Goal: Task Accomplishment & Management: Use online tool/utility

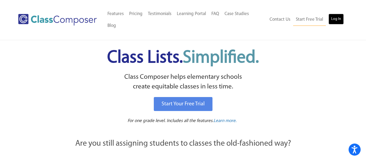
click at [340, 16] on link "Log In" at bounding box center [336, 19] width 15 height 11
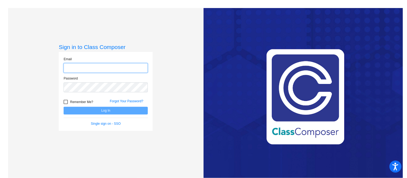
type input "faith_stayner@lkstevens.wednet.edu"
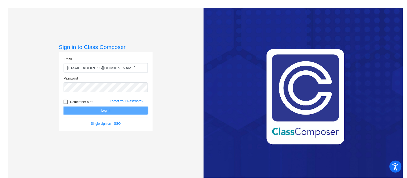
click at [94, 112] on button "Log In" at bounding box center [106, 111] width 84 height 8
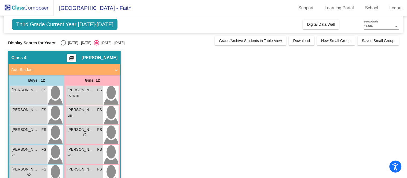
click at [61, 43] on div "Select an option" at bounding box center [63, 42] width 5 height 5
click at [63, 46] on input "2024 - 2025" at bounding box center [63, 46] width 0 height 0
radio input "true"
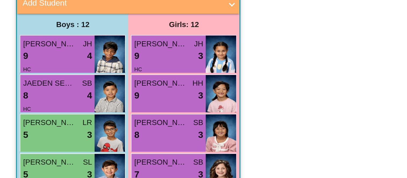
scroll to position [8, 0]
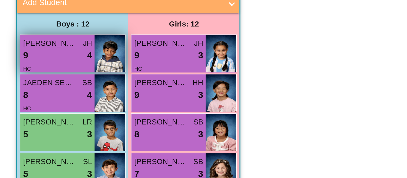
click at [53, 85] on img at bounding box center [54, 87] width 15 height 19
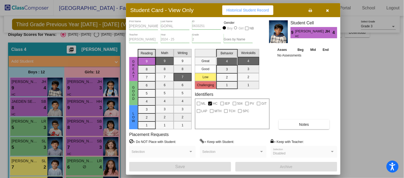
click at [328, 10] on icon "button" at bounding box center [327, 11] width 3 height 4
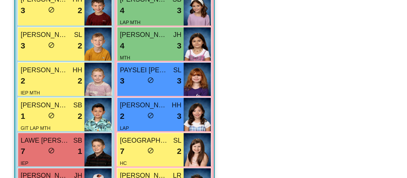
scroll to position [153, 0]
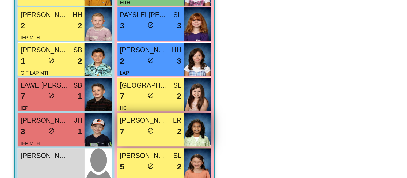
click at [90, 141] on div "7 lock do_not_disturb_alt 2" at bounding box center [84, 141] width 35 height 7
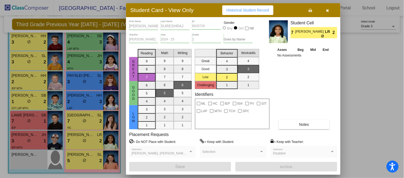
click at [328, 13] on button "button" at bounding box center [327, 10] width 17 height 10
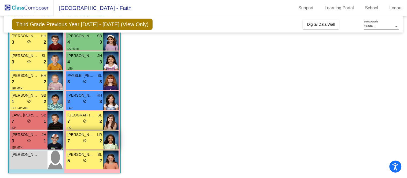
click at [86, 140] on span "do_not_disturb_alt" at bounding box center [85, 141] width 4 height 4
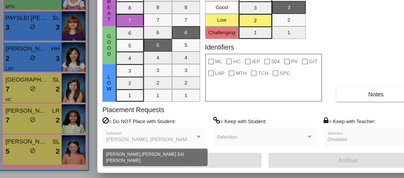
click at [191, 151] on div at bounding box center [191, 151] width 3 height 1
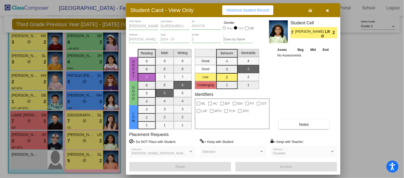
click at [325, 11] on button "button" at bounding box center [327, 10] width 17 height 10
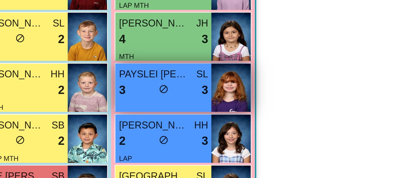
click at [79, 80] on div "3 lock do_not_disturb_alt 3" at bounding box center [84, 82] width 35 height 7
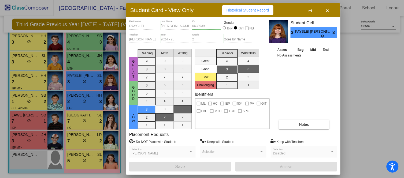
click at [330, 10] on button "button" at bounding box center [327, 10] width 17 height 10
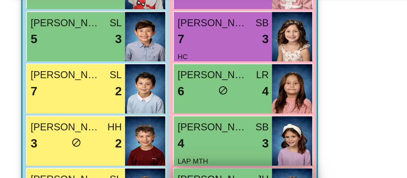
scroll to position [108, 0]
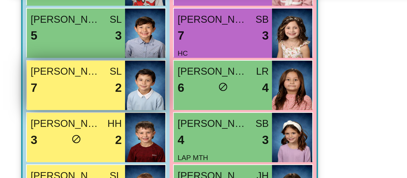
click at [38, 67] on div "7 lock do_not_disturb_alt 2" at bounding box center [29, 68] width 35 height 7
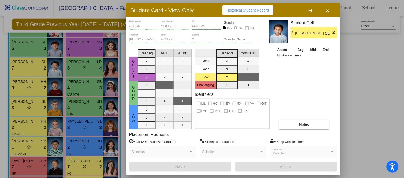
click at [327, 10] on icon "button" at bounding box center [327, 11] width 3 height 4
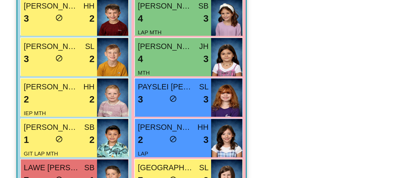
scroll to position [153, 0]
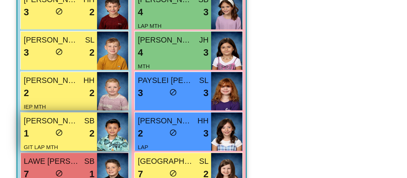
click at [29, 107] on div "GIT LAP MTH" at bounding box center [29, 108] width 35 height 6
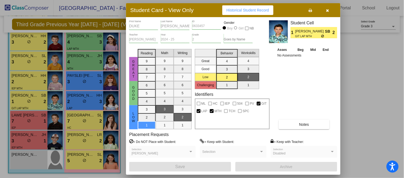
click at [327, 11] on icon "button" at bounding box center [327, 11] width 3 height 4
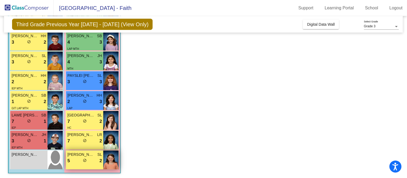
click at [94, 165] on div "FIONA CUNNINGHAM SL 5 lock do_not_disturb_alt 2" at bounding box center [84, 160] width 37 height 19
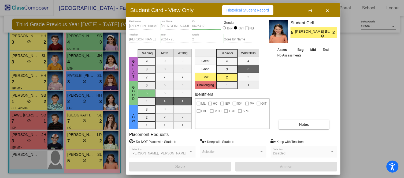
click at [329, 9] on icon "button" at bounding box center [327, 11] width 3 height 4
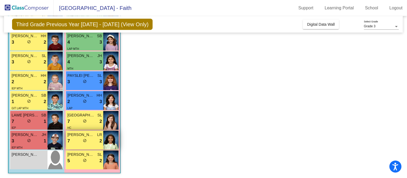
click at [90, 136] on span "TANIYA SURESHRAJ" at bounding box center [80, 135] width 27 height 6
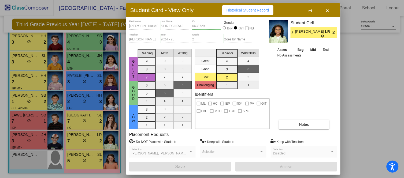
click at [328, 10] on icon "button" at bounding box center [327, 11] width 3 height 4
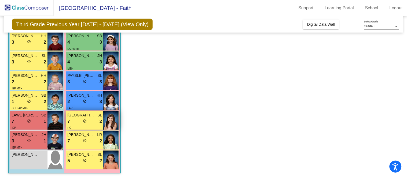
click at [79, 119] on div "7 lock do_not_disturb_alt 2" at bounding box center [84, 121] width 35 height 7
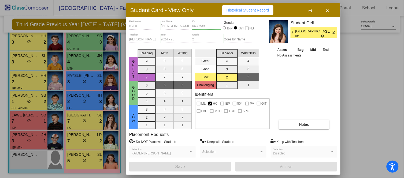
click at [328, 10] on icon "button" at bounding box center [327, 11] width 3 height 4
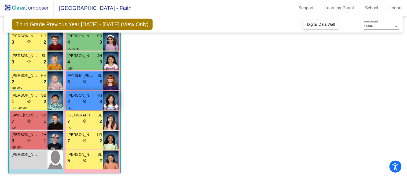
click at [80, 100] on div "2 lock do_not_disturb_alt 3" at bounding box center [84, 101] width 35 height 7
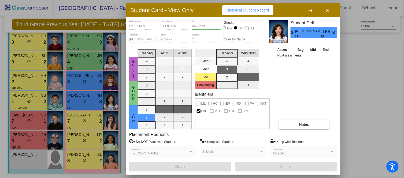
click at [325, 11] on button "button" at bounding box center [327, 10] width 17 height 10
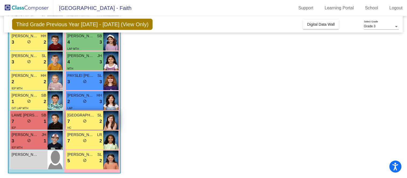
click at [79, 118] on div "7 lock do_not_disturb_alt 2" at bounding box center [84, 121] width 35 height 7
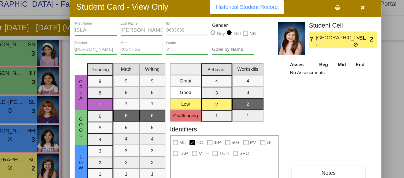
click at [327, 10] on icon "button" at bounding box center [327, 11] width 3 height 4
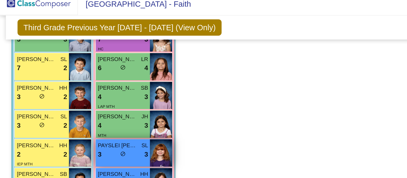
scroll to position [119, 0]
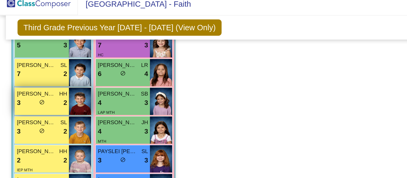
click at [34, 75] on div "3 lock do_not_disturb_alt 2" at bounding box center [29, 76] width 35 height 7
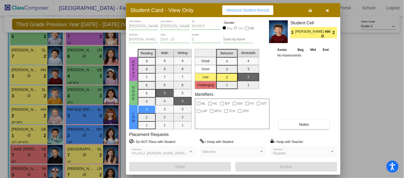
click at [327, 9] on icon "button" at bounding box center [327, 11] width 3 height 4
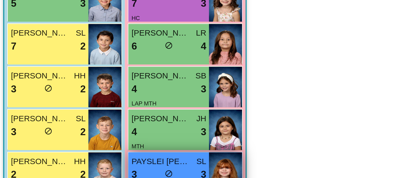
scroll to position [127, 0]
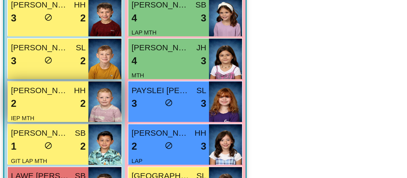
click at [41, 110] on div "2 lock do_not_disturb_alt 2" at bounding box center [29, 108] width 35 height 7
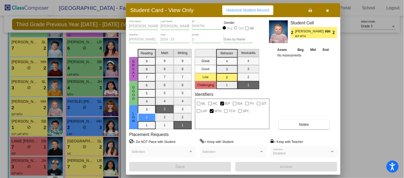
click at [327, 11] on icon "button" at bounding box center [327, 11] width 3 height 4
